Goal: Check status: Check status

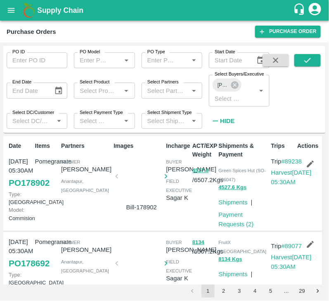
scroll to position [346, 0]
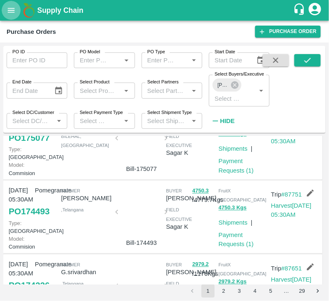
click at [10, 7] on icon "open drawer" at bounding box center [11, 10] width 9 height 9
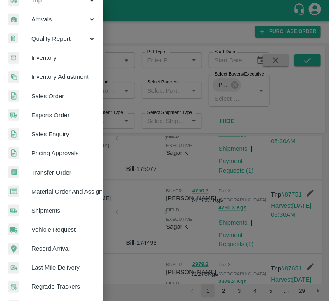
scroll to position [0, 0]
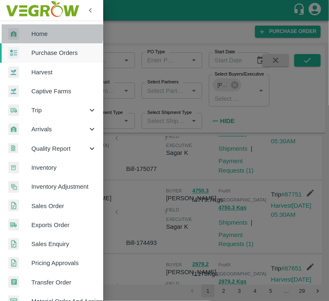
click at [51, 33] on span "Home" at bounding box center [63, 33] width 65 height 9
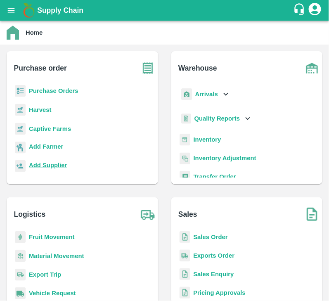
click at [52, 164] on b "Add Supplier" at bounding box center [48, 165] width 38 height 7
click at [43, 90] on b "Purchase Orders" at bounding box center [54, 90] width 50 height 7
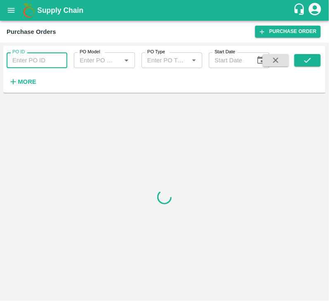
click at [28, 64] on input "PO ID" at bounding box center [37, 60] width 61 height 16
paste input "178095"
type input "178095"
click at [316, 62] on button "submit" at bounding box center [307, 60] width 26 height 12
